Goal: Information Seeking & Learning: Learn about a topic

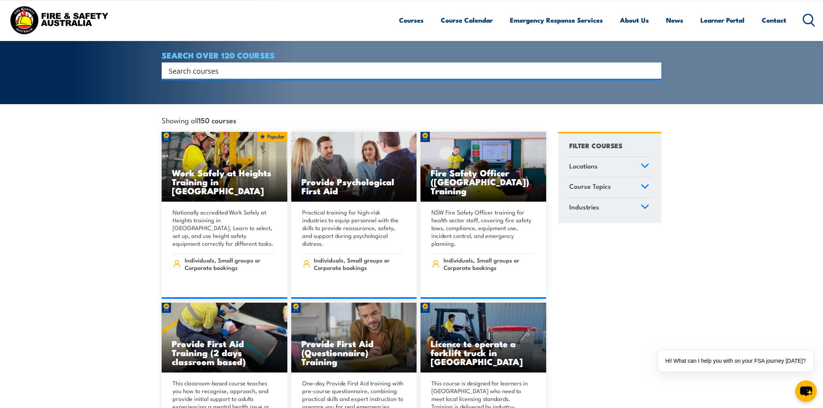
scroll to position [82, 0]
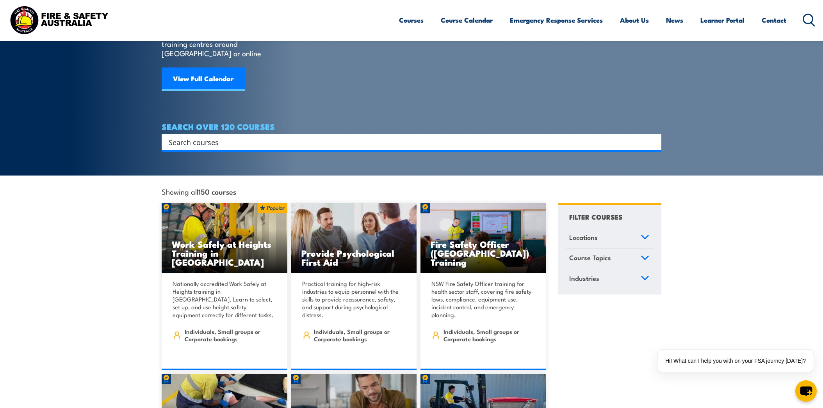
click at [606, 228] on link "Locations" at bounding box center [609, 238] width 87 height 20
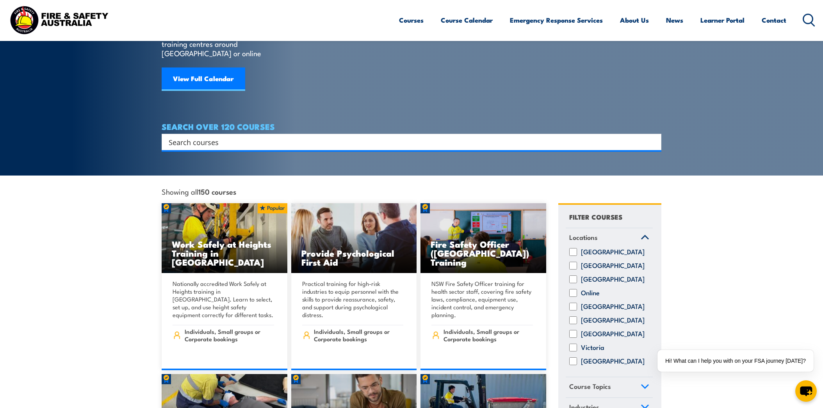
click at [574, 262] on input "[GEOGRAPHIC_DATA]" at bounding box center [573, 266] width 8 height 8
checkbox input "true"
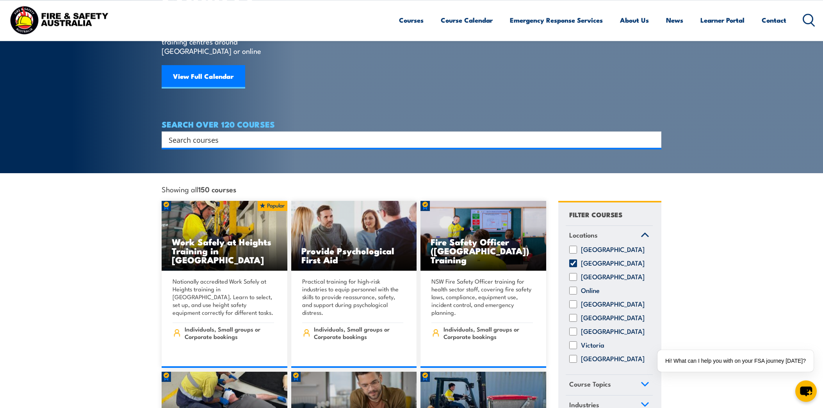
scroll to position [123, 0]
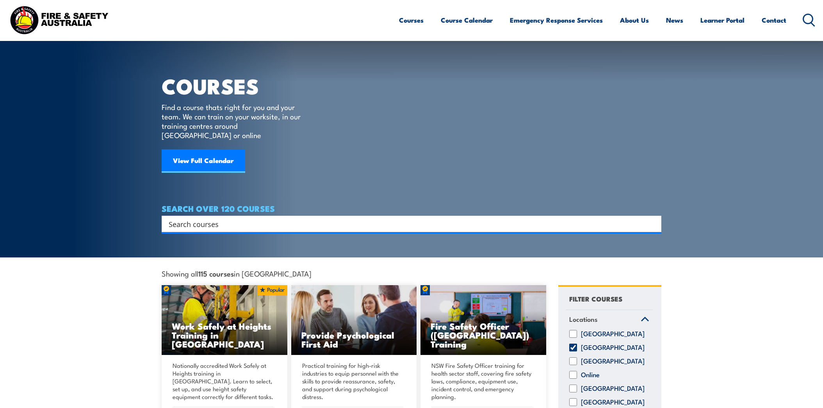
scroll to position [41, 0]
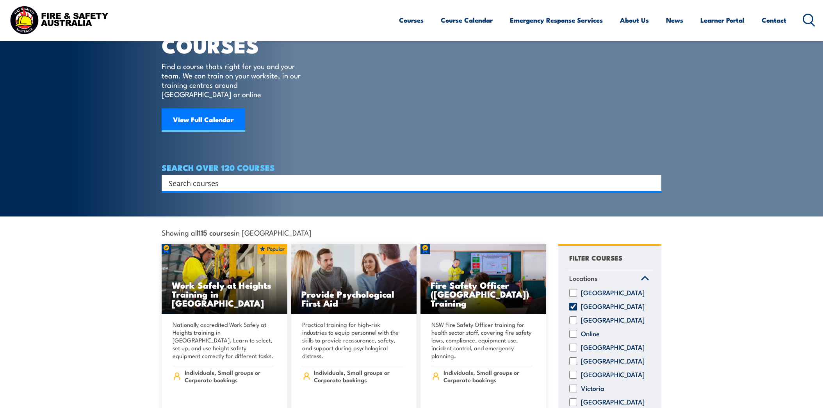
click at [647, 269] on link "Locations" at bounding box center [609, 279] width 87 height 20
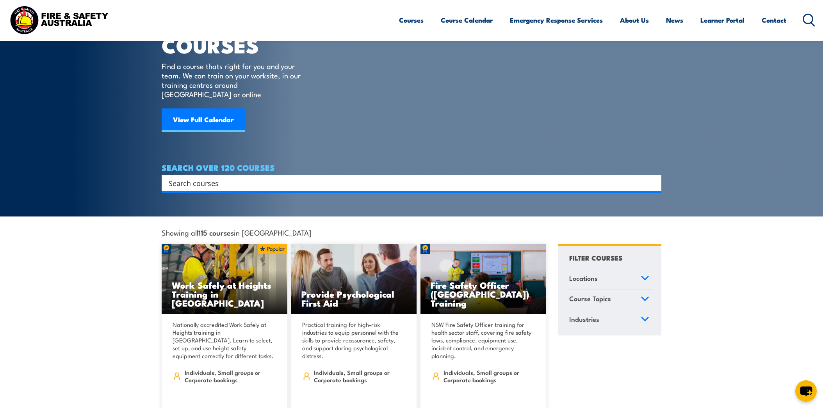
click at [645, 317] on icon at bounding box center [645, 319] width 9 height 5
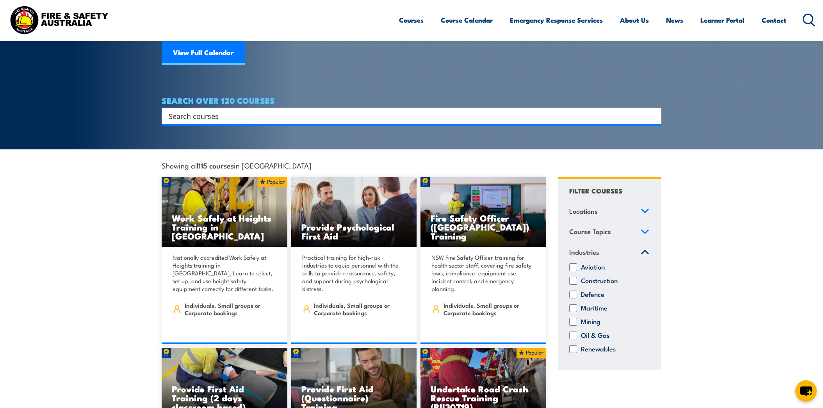
scroll to position [123, 0]
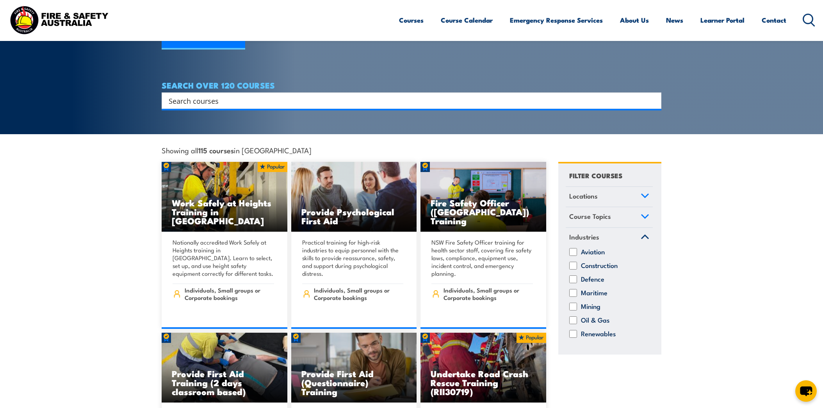
click at [646, 234] on icon at bounding box center [645, 236] width 9 height 5
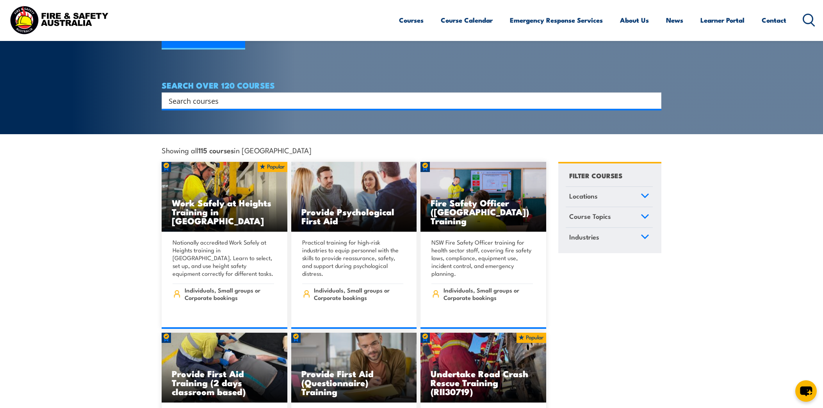
click at [647, 214] on icon at bounding box center [645, 216] width 9 height 5
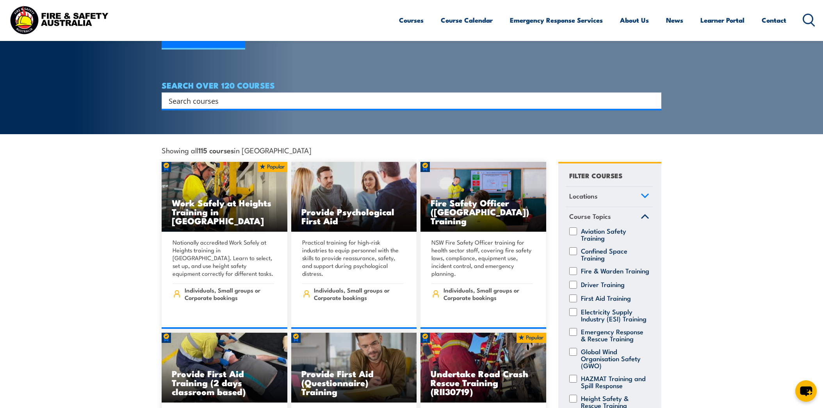
click at [641, 207] on link "Course Topics" at bounding box center [609, 217] width 87 height 20
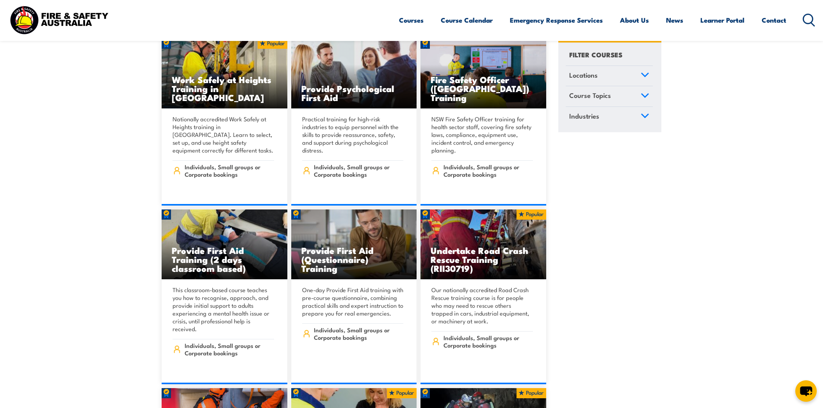
scroll to position [288, 0]
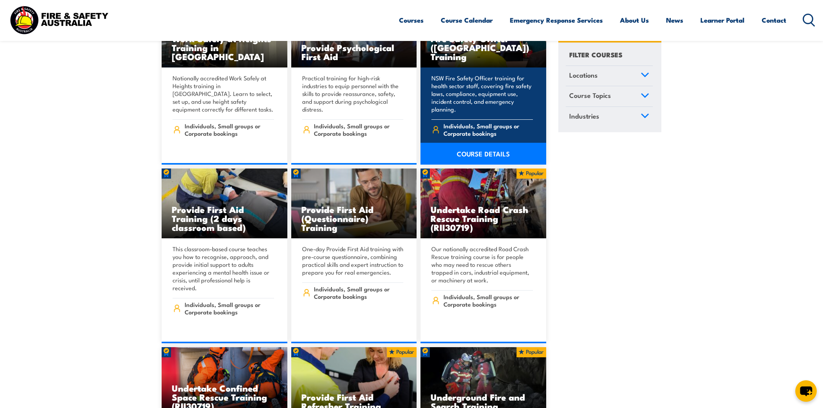
click at [489, 145] on link "COURSE DETAILS" at bounding box center [484, 154] width 126 height 22
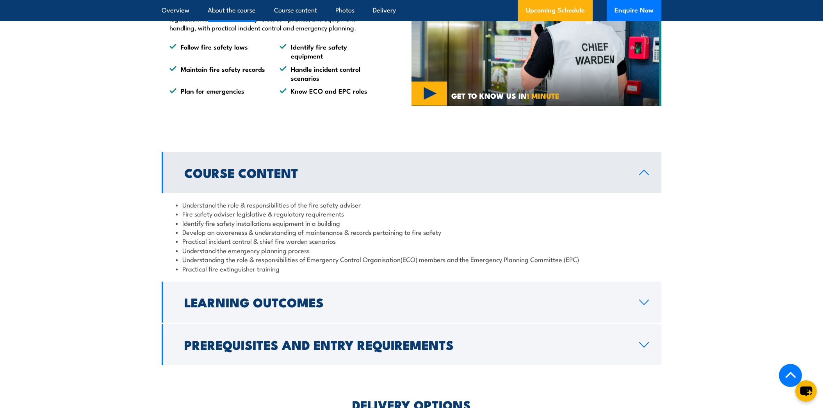
scroll to position [576, 0]
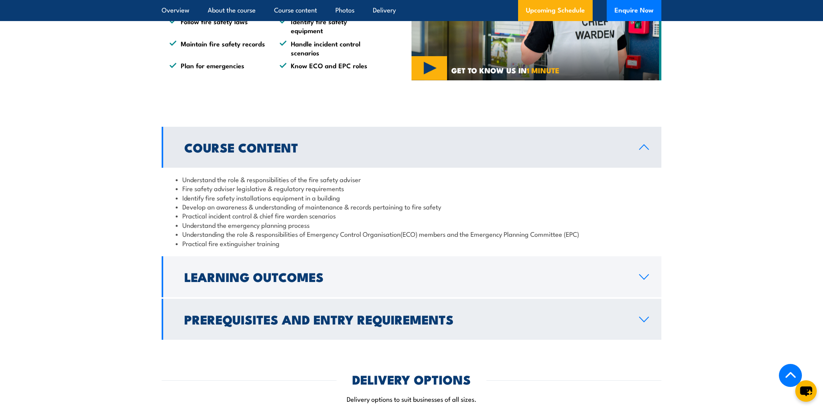
click at [354, 314] on h2 "Prerequisites and Entry Requirements" at bounding box center [405, 319] width 442 height 11
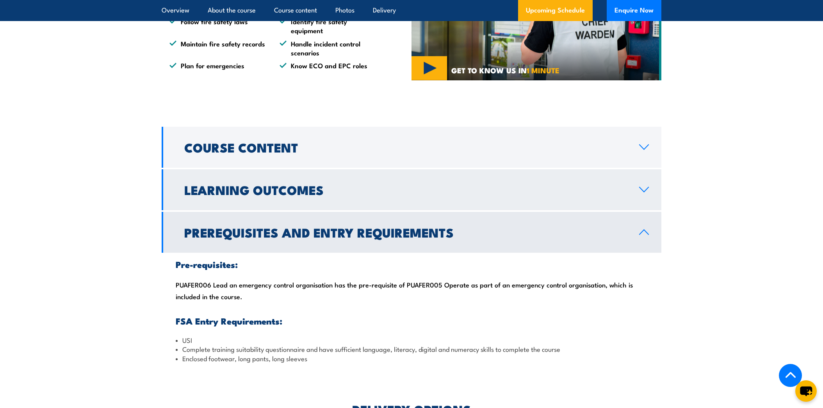
click at [315, 189] on h2 "Learning Outcomes" at bounding box center [405, 189] width 442 height 11
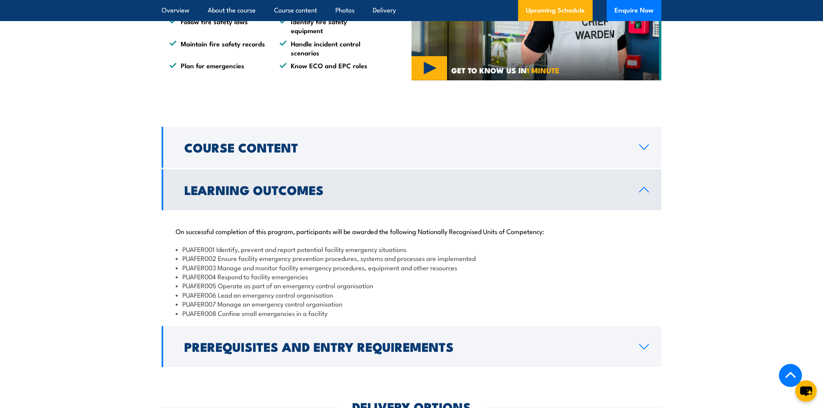
click at [316, 190] on h2 "Learning Outcomes" at bounding box center [405, 189] width 442 height 11
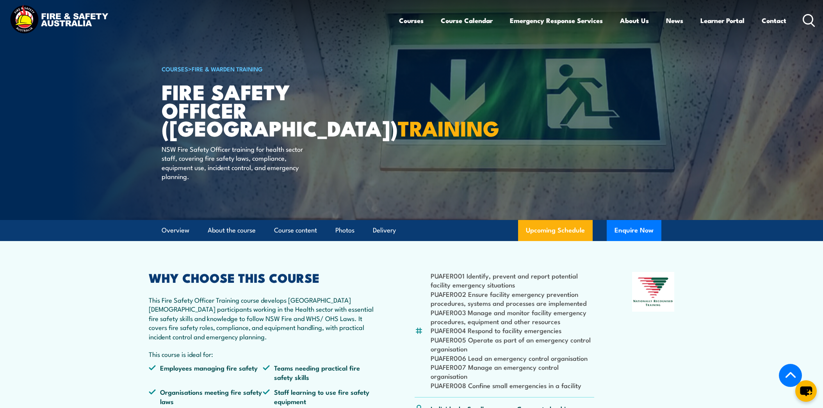
scroll to position [0, 0]
